Goal: Entertainment & Leisure: Browse casually

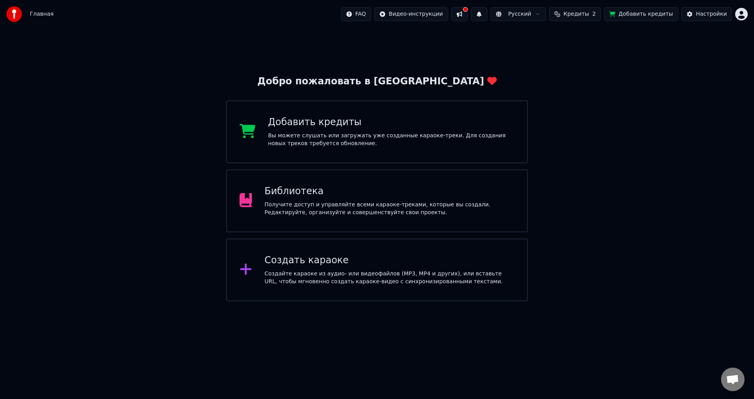
click at [373, 133] on div "Вы можете слушать или загружать уже созданные караоке-треки. Для создания новых…" at bounding box center [391, 140] width 247 height 16
